Goal: Task Accomplishment & Management: Use online tool/utility

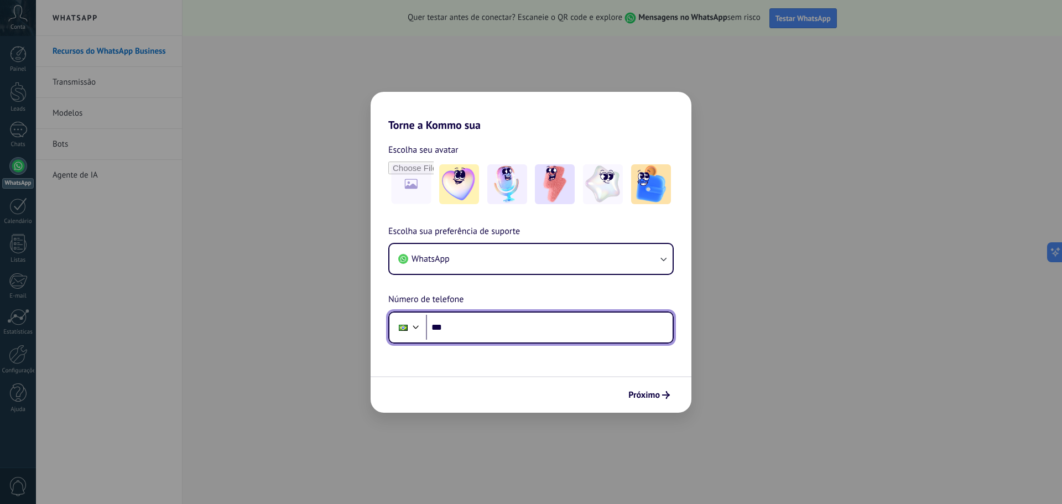
click at [506, 338] on input "***" at bounding box center [549, 327] width 247 height 25
click at [514, 324] on input "********" at bounding box center [549, 327] width 247 height 25
type input "**********"
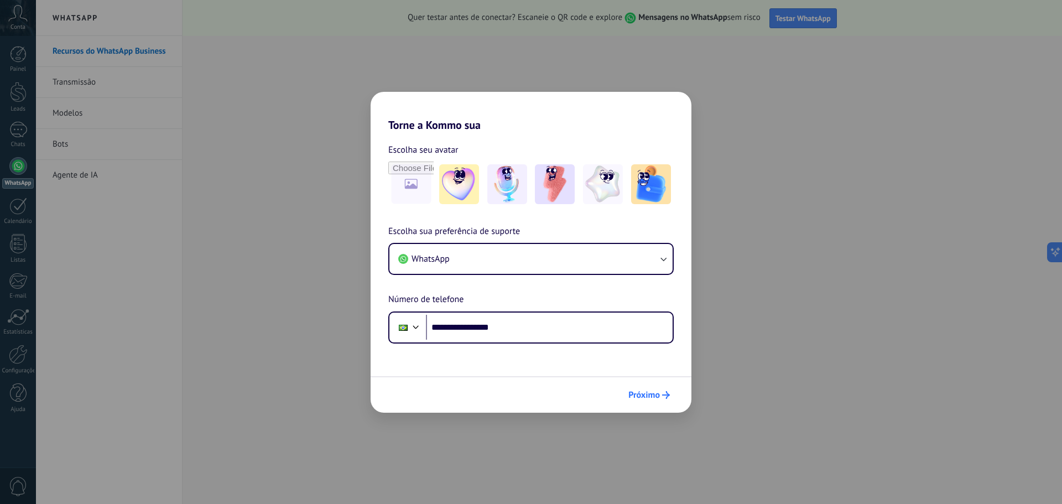
click at [642, 391] on span "Próximo" at bounding box center [645, 395] width 32 height 8
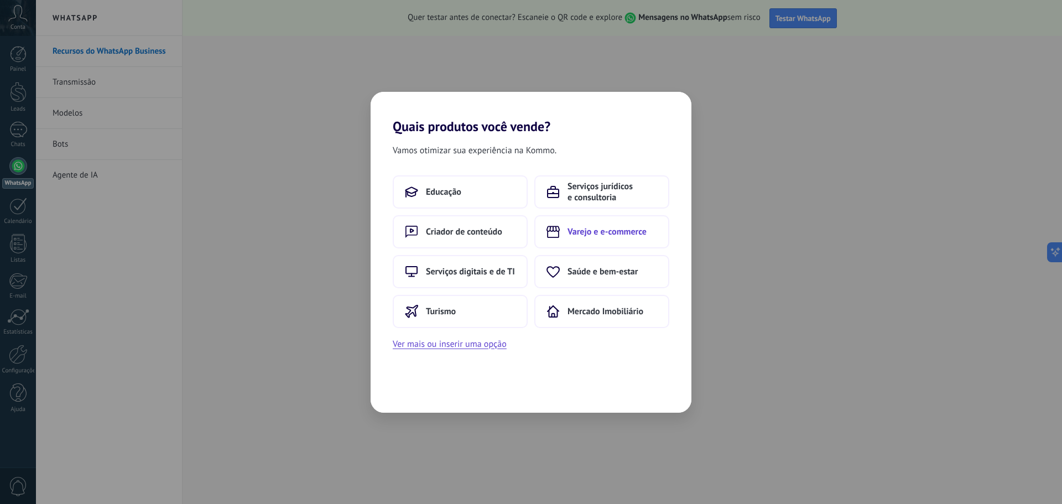
click at [620, 233] on span "Varejo e e-commerce" at bounding box center [607, 231] width 79 height 11
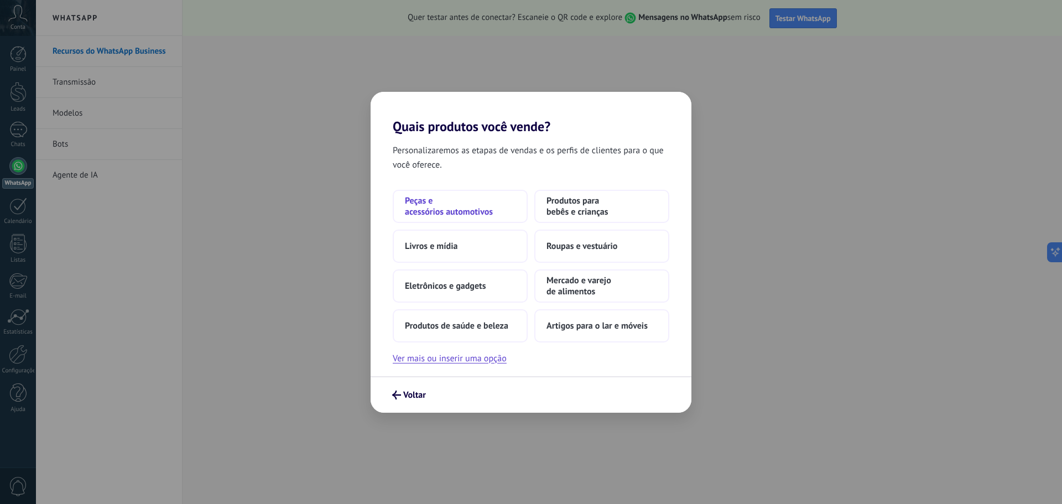
click at [492, 209] on span "Peças e acessórios automotivos" at bounding box center [460, 206] width 111 height 22
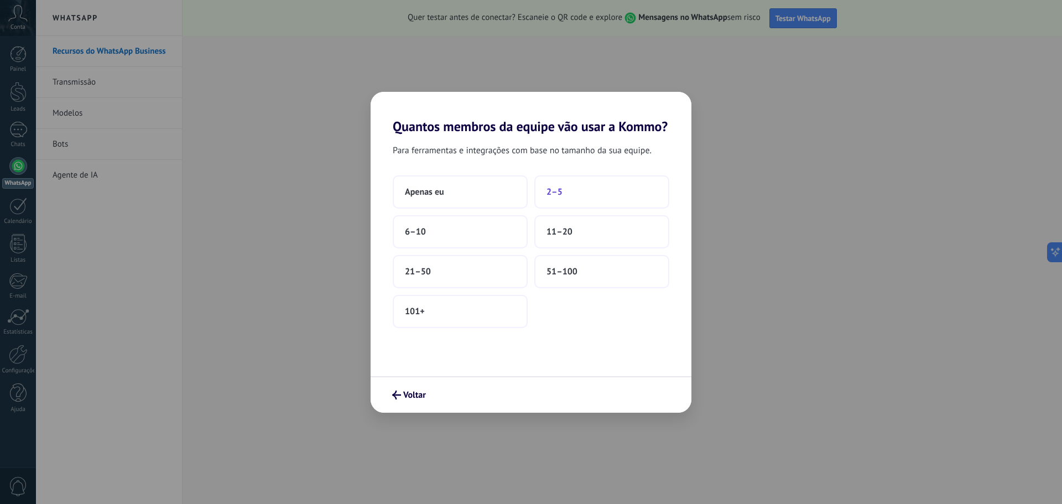
click at [549, 192] on span "2–5" at bounding box center [555, 191] width 16 height 11
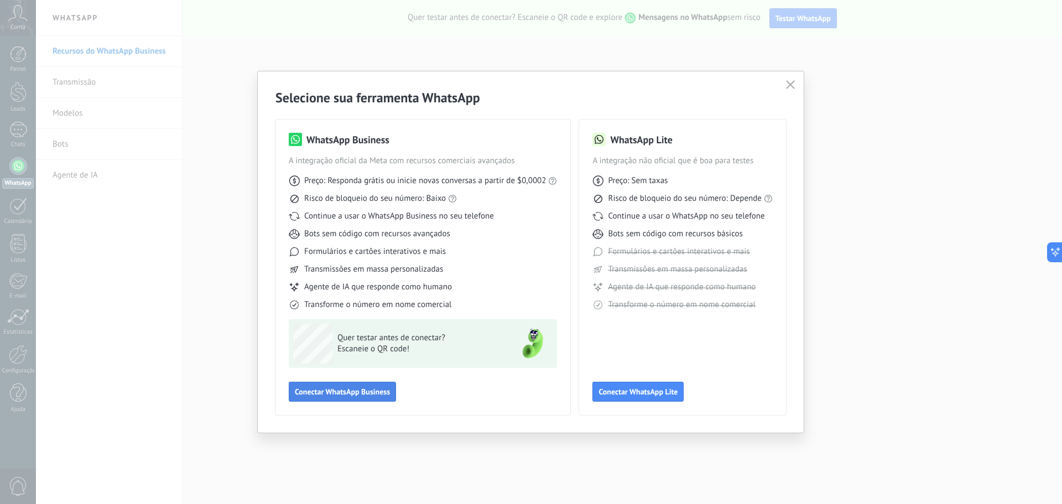
click at [351, 397] on button "Conectar WhatsApp Business" at bounding box center [342, 392] width 107 height 20
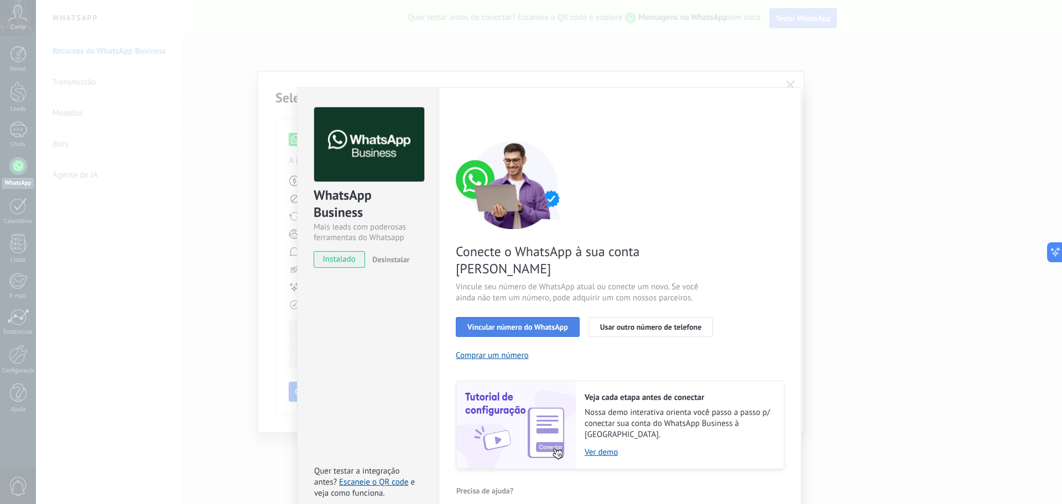
click at [545, 323] on span "Vincular número do WhatsApp" at bounding box center [518, 327] width 101 height 8
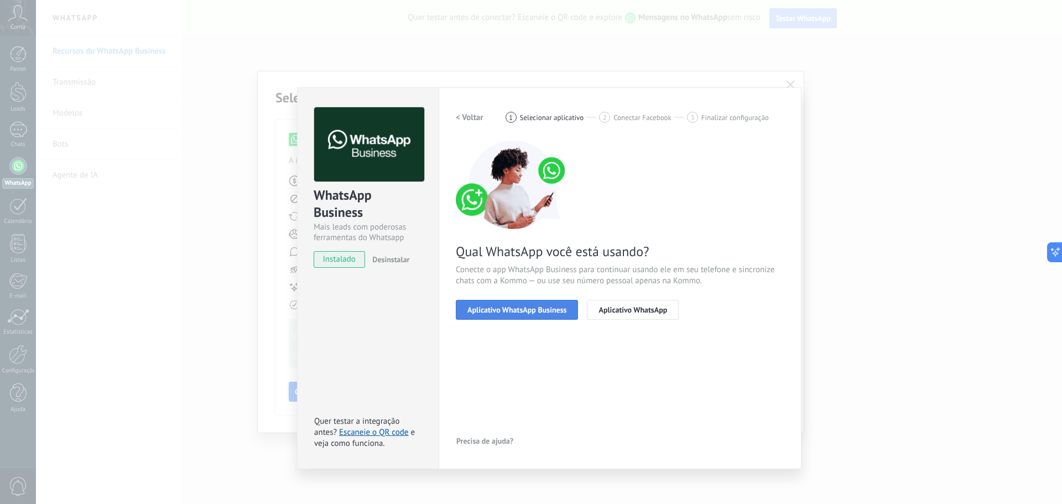
click at [522, 306] on span "Aplicativo WhatsApp Business" at bounding box center [517, 310] width 99 height 8
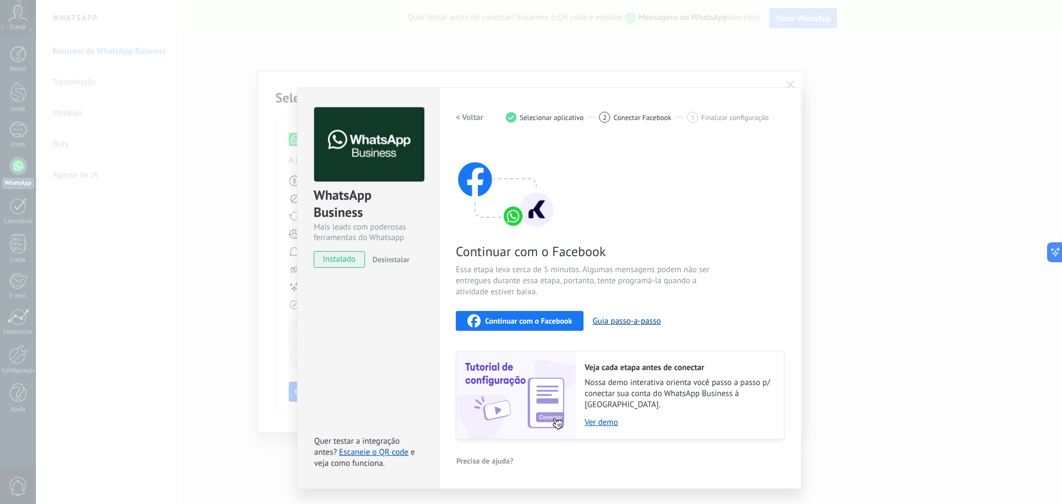
click at [638, 318] on button "Guia passo-a-passo" at bounding box center [627, 321] width 68 height 11
click at [566, 322] on span "Continuar com o Facebook" at bounding box center [528, 321] width 87 height 8
click at [710, 116] on span "Finalizar configuração" at bounding box center [736, 117] width 68 height 8
click at [506, 314] on div "Continuar com o Facebook" at bounding box center [520, 320] width 105 height 13
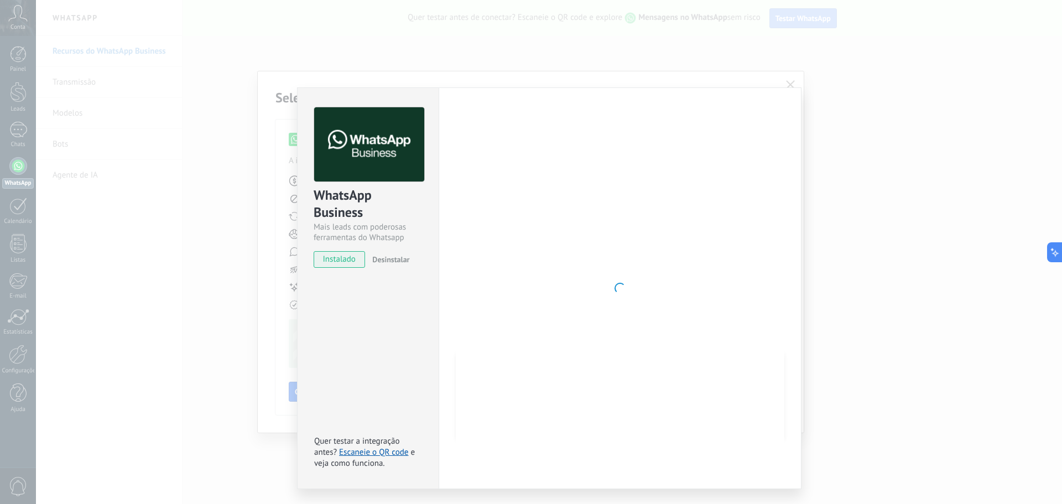
click at [520, 196] on div at bounding box center [620, 288] width 329 height 362
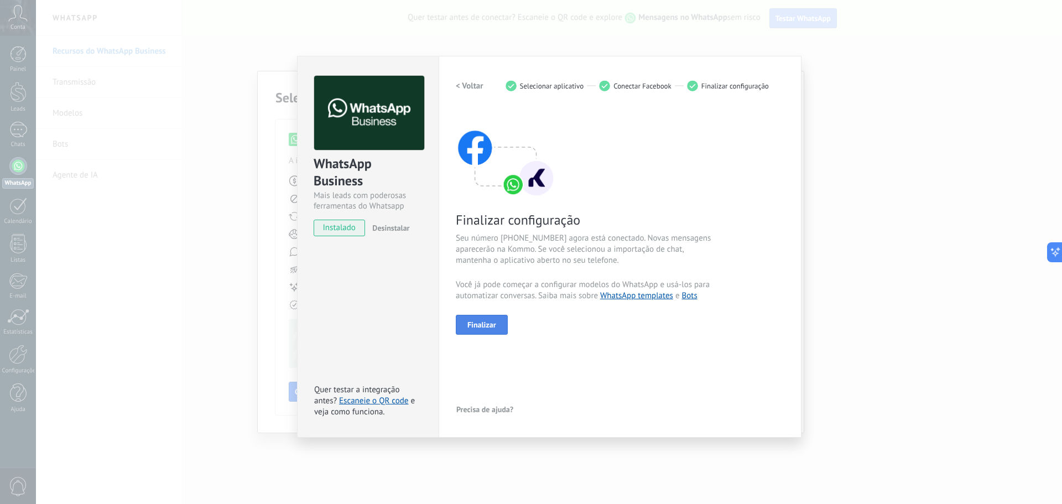
click at [500, 321] on button "Finalizar" at bounding box center [482, 325] width 52 height 20
